Goal: Task Accomplishment & Management: Complete application form

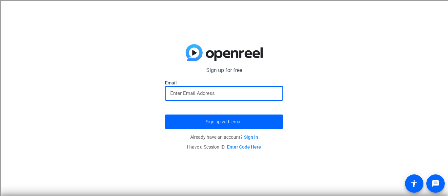
click at [265, 96] on input "email" at bounding box center [224, 93] width 108 height 8
type input "e"
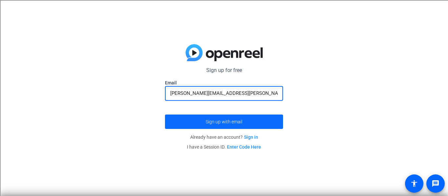
type input "[PERSON_NAME][EMAIL_ADDRESS][PERSON_NAME][DOMAIN_NAME]"
click at [208, 122] on span "Sign up with email" at bounding box center [223, 122] width 37 height 0
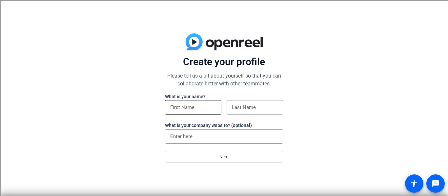
click at [211, 108] on input at bounding box center [193, 108] width 46 height 8
type input "[PERSON_NAME]"
click at [257, 105] on input at bounding box center [255, 108] width 46 height 8
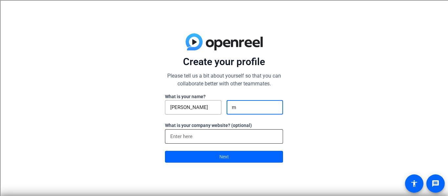
type input "m"
click at [224, 137] on input at bounding box center [224, 137] width 108 height 8
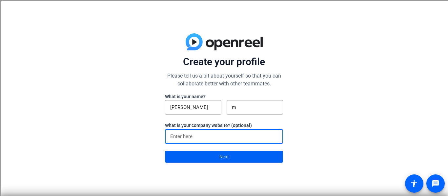
click at [227, 162] on span "Next" at bounding box center [224, 157] width 10 height 12
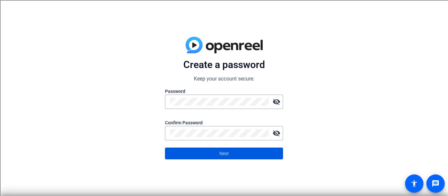
click at [254, 157] on span at bounding box center [223, 154] width 117 height 16
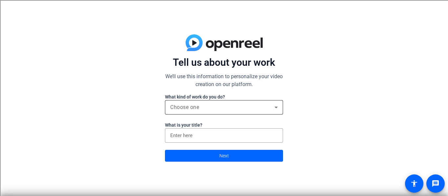
click at [238, 108] on div "Choose one" at bounding box center [222, 108] width 104 height 8
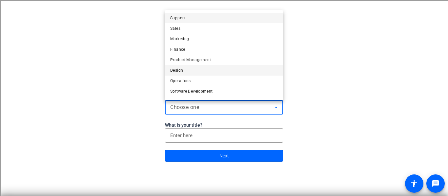
click at [191, 73] on mat-option "Design" at bounding box center [224, 70] width 118 height 10
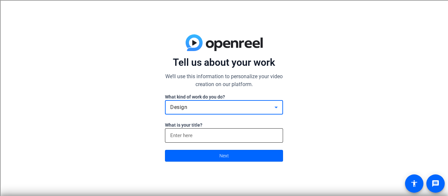
click at [198, 133] on input at bounding box center [224, 136] width 108 height 8
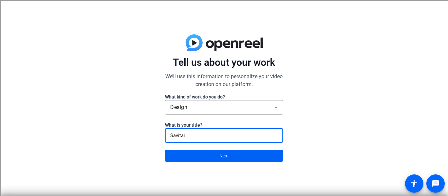
type input "Savitar"
click at [203, 153] on span at bounding box center [223, 156] width 117 height 16
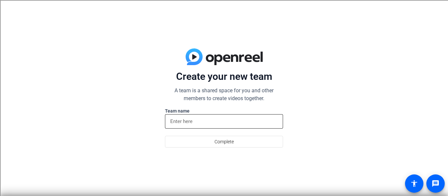
click at [210, 127] on div at bounding box center [224, 121] width 108 height 14
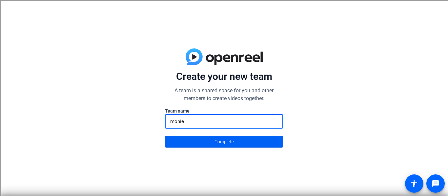
type input "monie"
click at [215, 141] on span "Complete" at bounding box center [223, 142] width 19 height 12
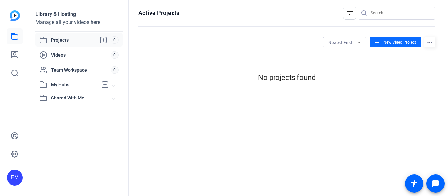
click at [379, 41] on mat-icon "add" at bounding box center [376, 42] width 7 height 7
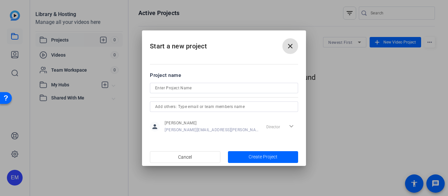
click at [225, 91] on input at bounding box center [224, 88] width 138 height 8
type input "ej"
click at [247, 157] on span "button" at bounding box center [263, 157] width 70 height 16
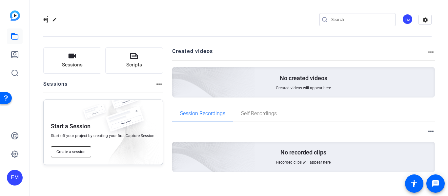
click at [76, 152] on span "Create a session" at bounding box center [70, 151] width 29 height 5
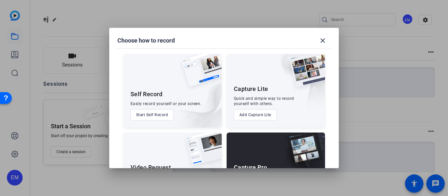
scroll to position [45, 0]
